Goal: Task Accomplishment & Management: Manage account settings

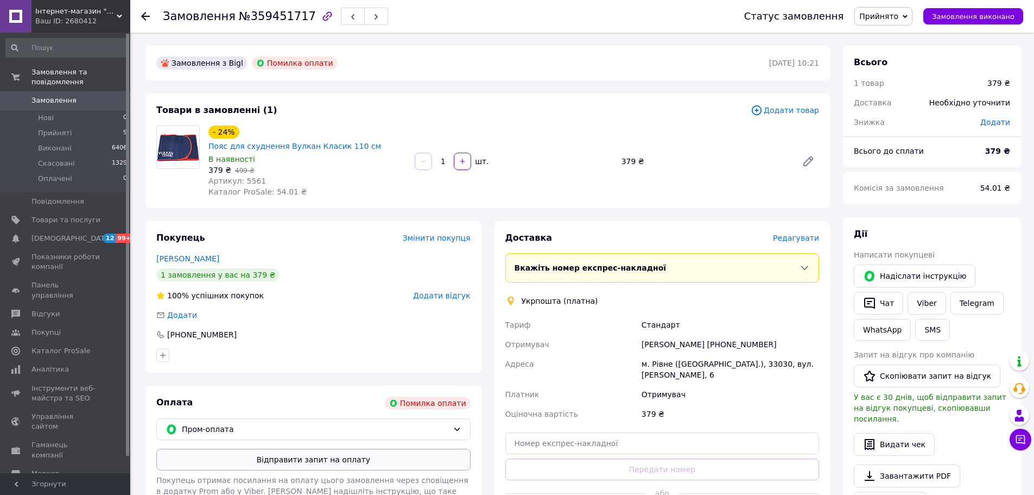
click at [300, 449] on button "Відправити запит на оплату" at bounding box center [313, 460] width 314 height 22
click at [66, 252] on span "Показники роботи компанії" at bounding box center [65, 262] width 69 height 20
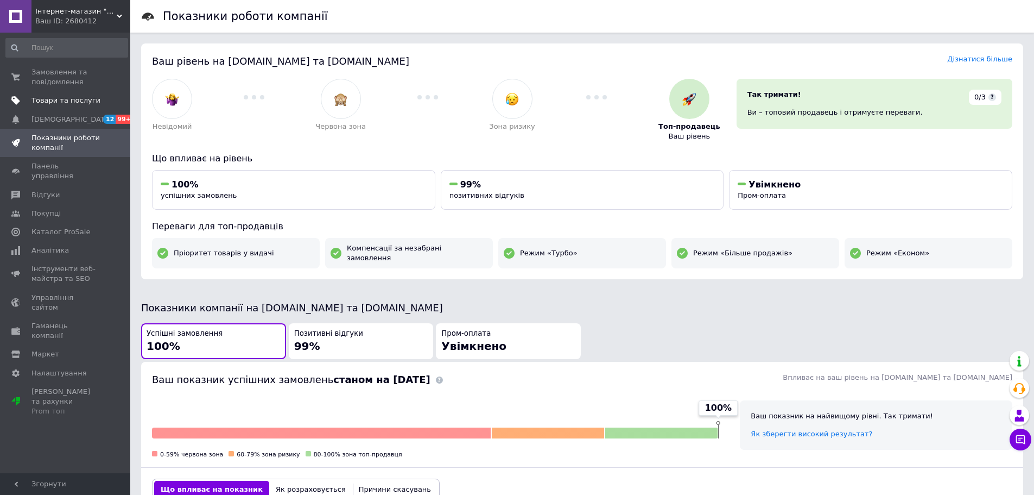
click at [50, 102] on span "Товари та послуги" at bounding box center [65, 101] width 69 height 10
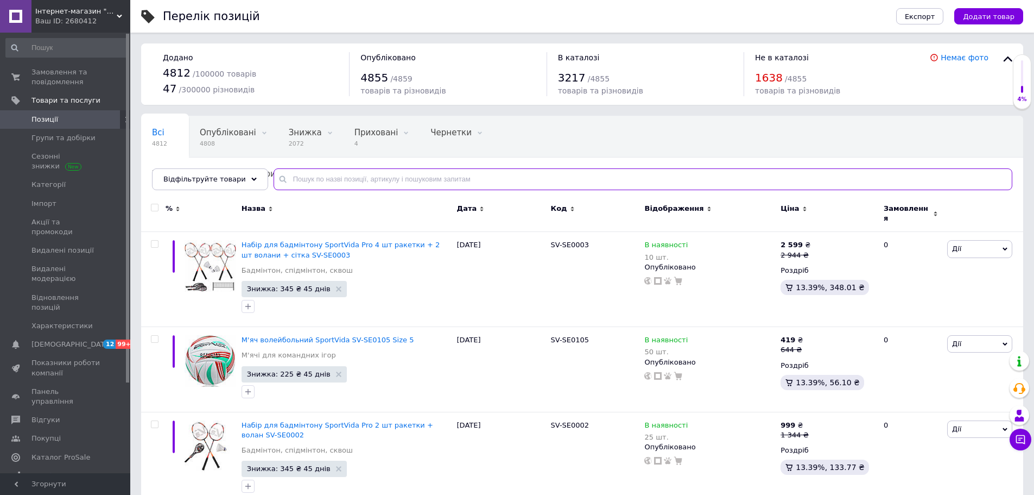
click at [330, 180] on input "text" at bounding box center [643, 179] width 739 height 22
type input "88946"
